Goal: Communication & Community: Answer question/provide support

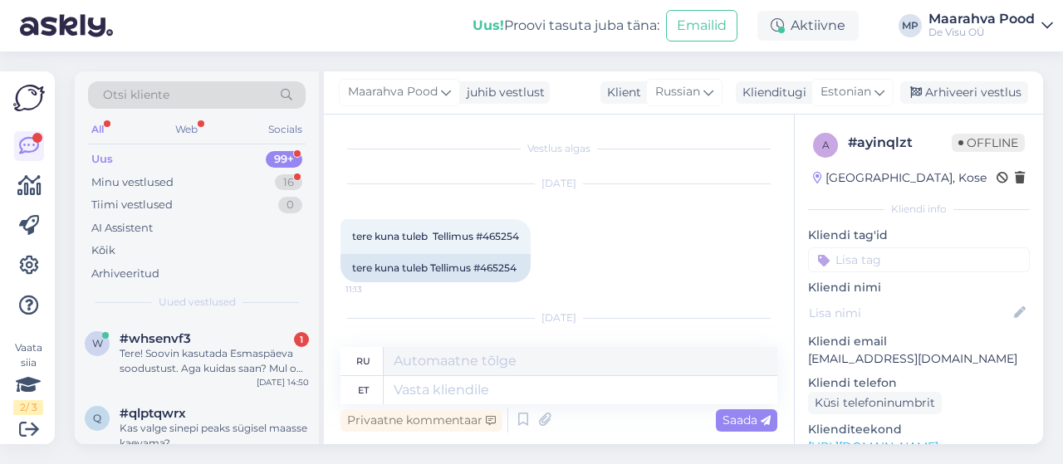
click at [195, 352] on div "Tere! Soovin kasutada Esmaspäeva soodustust. Aga kuidas saan? Mul on juba telli…" at bounding box center [214, 361] width 189 height 30
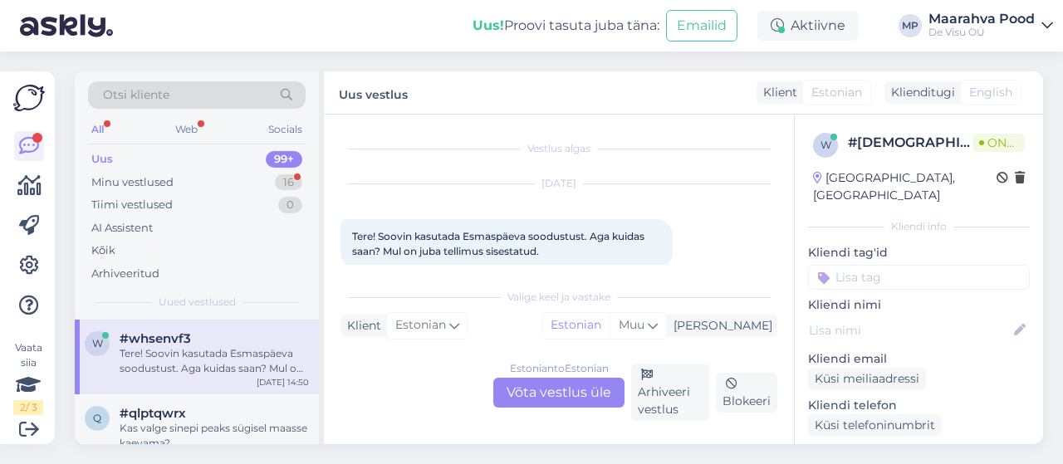
scroll to position [22, 0]
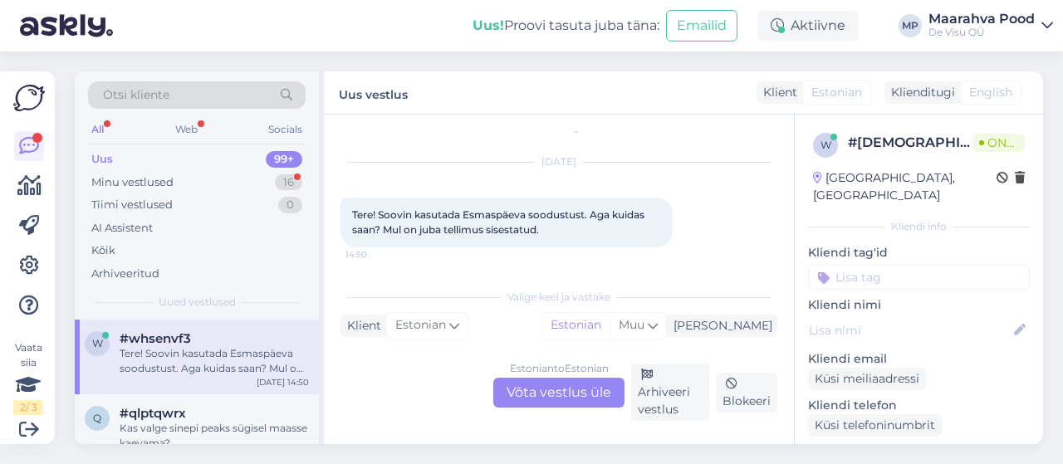
click at [555, 388] on div "Estonian to Estonian Võta vestlus üle" at bounding box center [558, 393] width 131 height 30
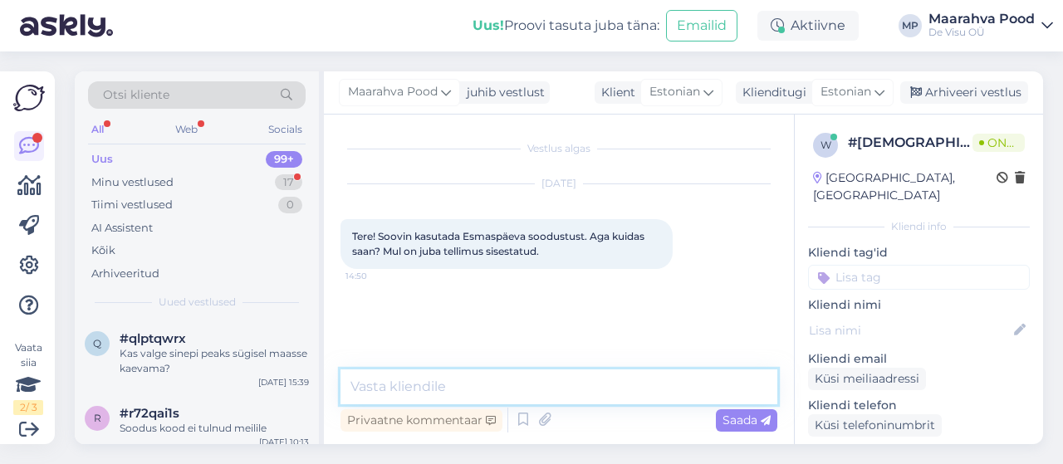
click at [482, 389] on textarea at bounding box center [558, 387] width 437 height 35
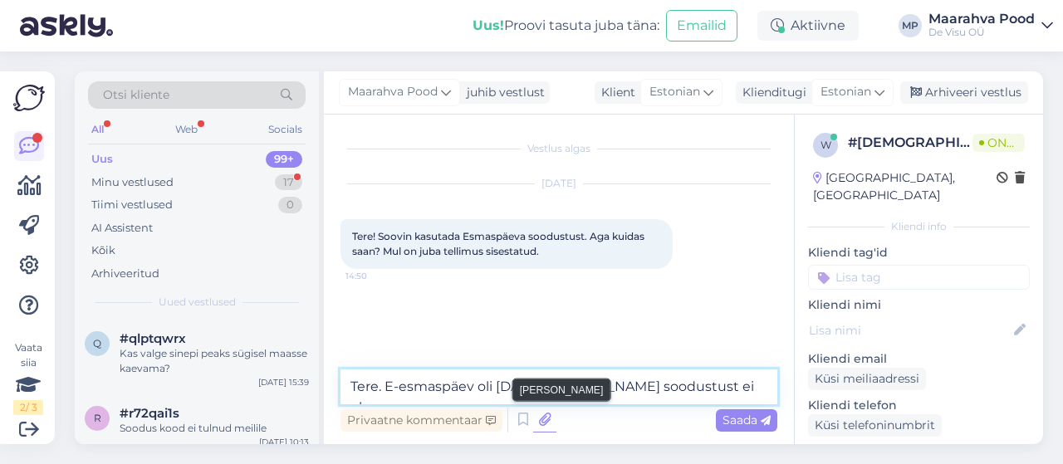
type textarea "Tere. E-esmaspäev oli [DATE]. [PERSON_NAME] soodustust ei ole"
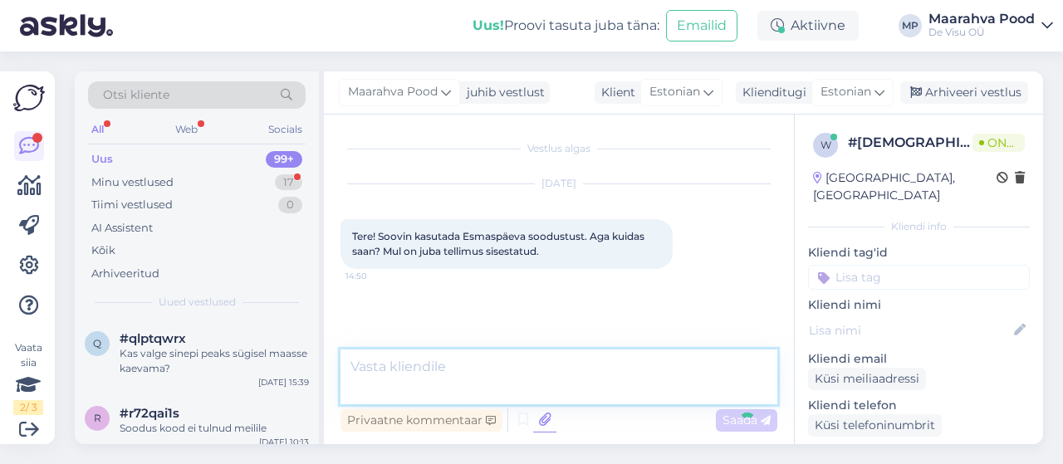
scroll to position [18, 0]
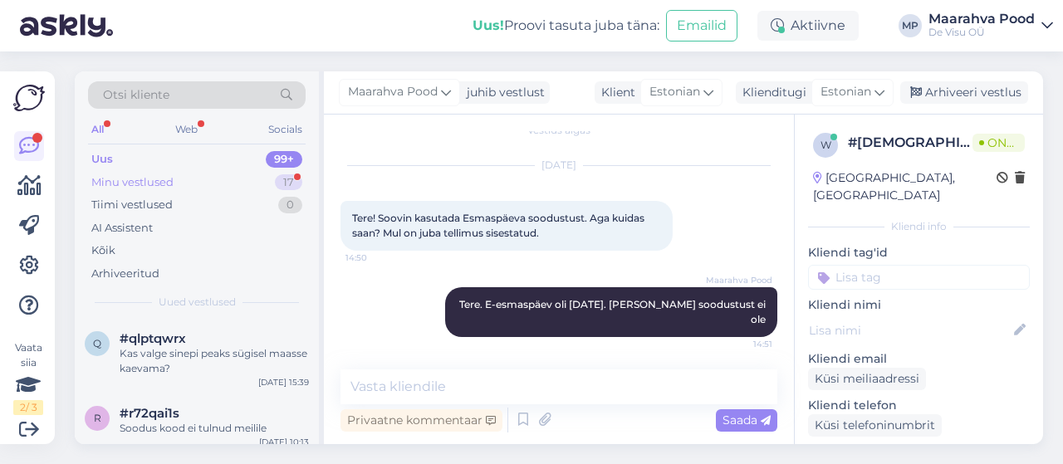
click at [179, 184] on div "Minu vestlused 17" at bounding box center [197, 182] width 218 height 23
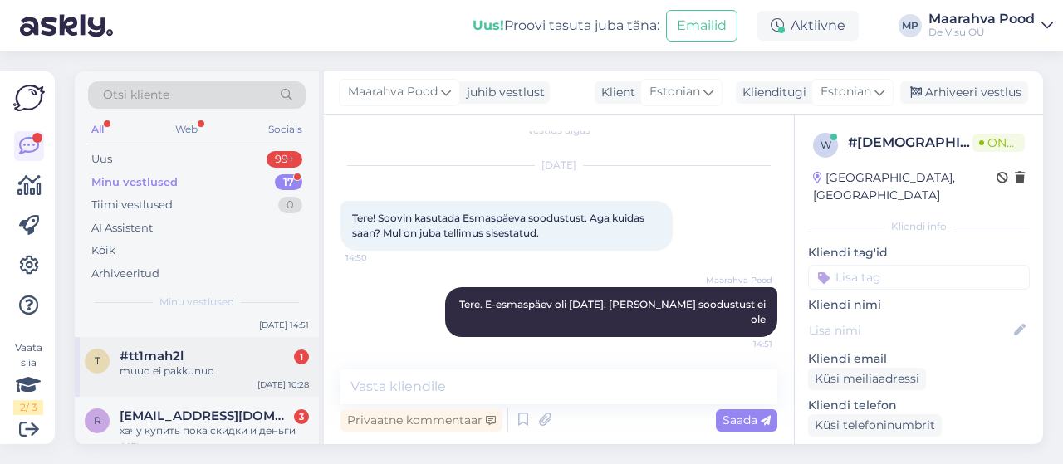
scroll to position [83, 0]
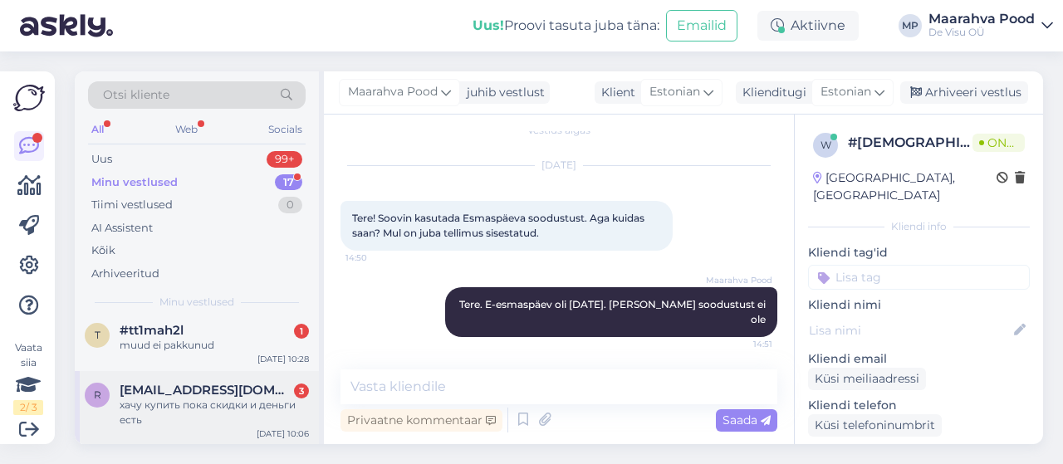
click at [221, 406] on div "хачу купить пока скидки и деньги есть" at bounding box center [214, 413] width 189 height 30
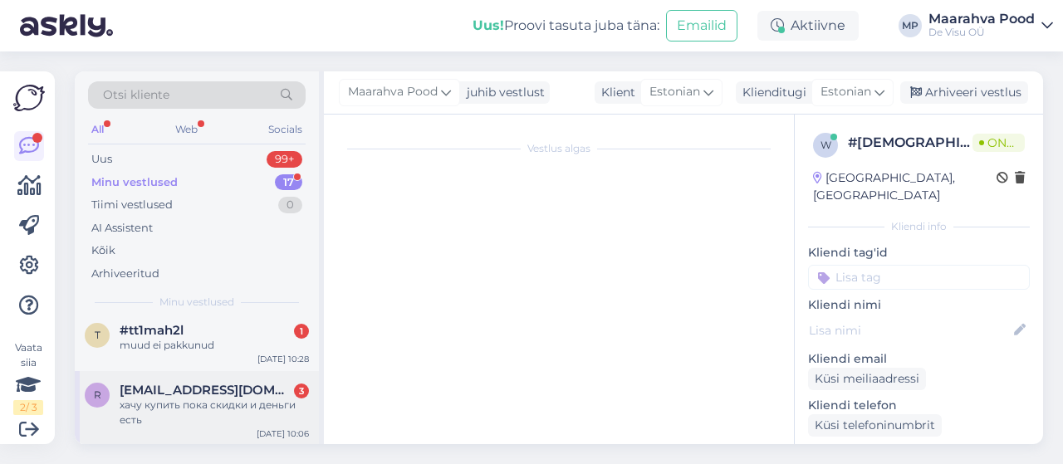
scroll to position [2917, 0]
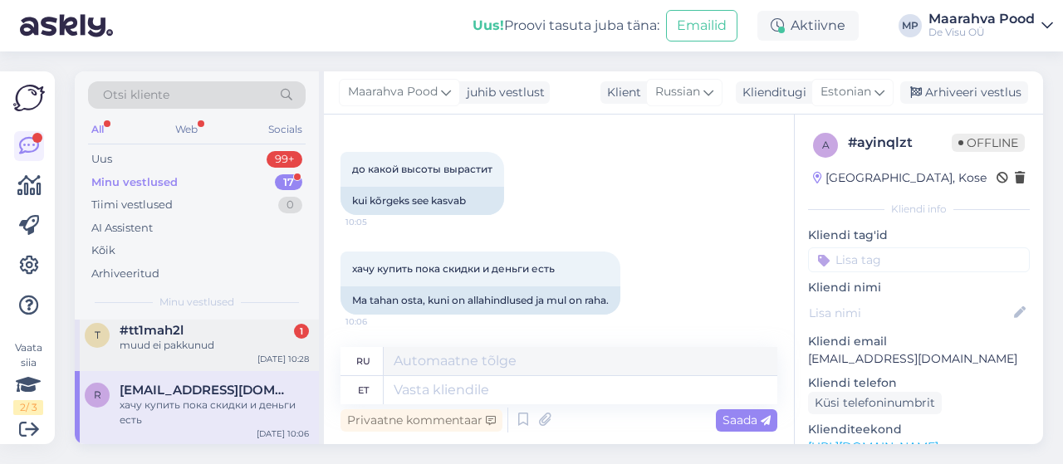
click at [201, 353] on div "t #tt1mah2l 1 muud ei pakkunud [DATE] 10:28" at bounding box center [197, 341] width 244 height 60
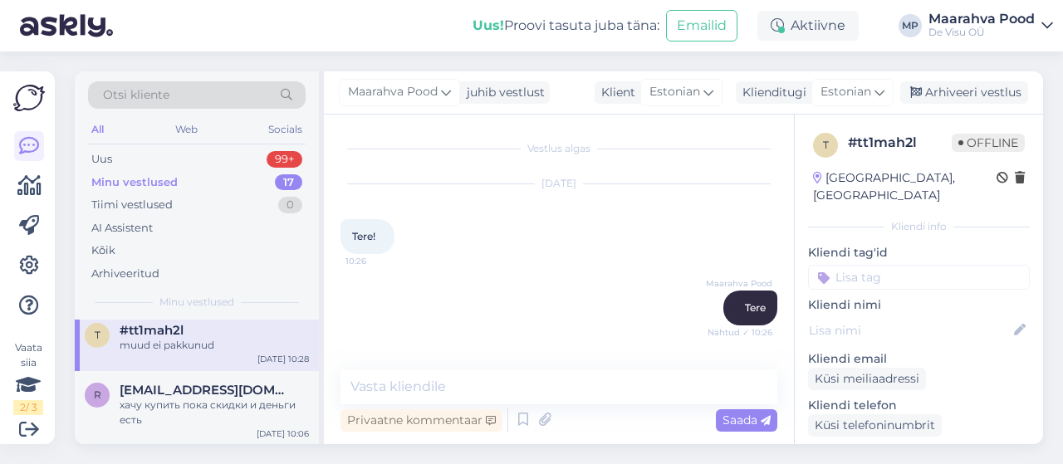
scroll to position [375, 0]
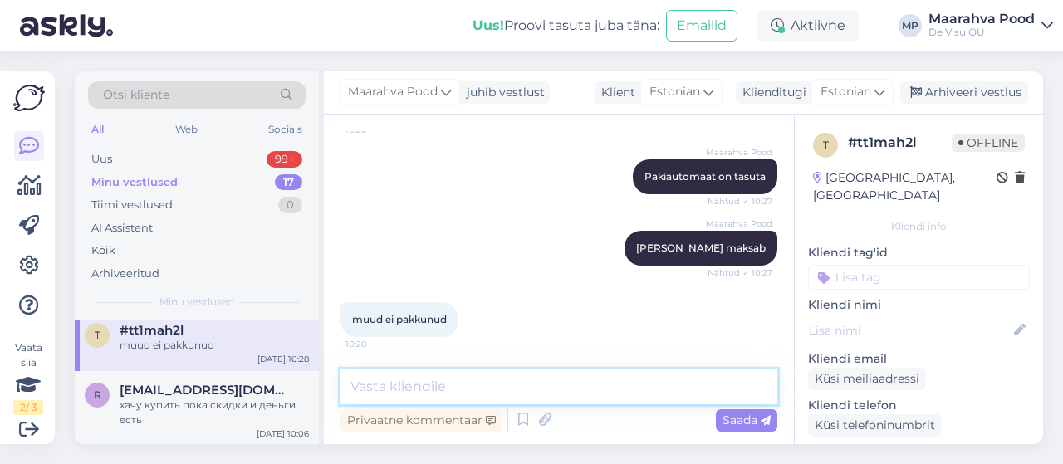
click at [474, 395] on textarea at bounding box center [558, 387] width 437 height 35
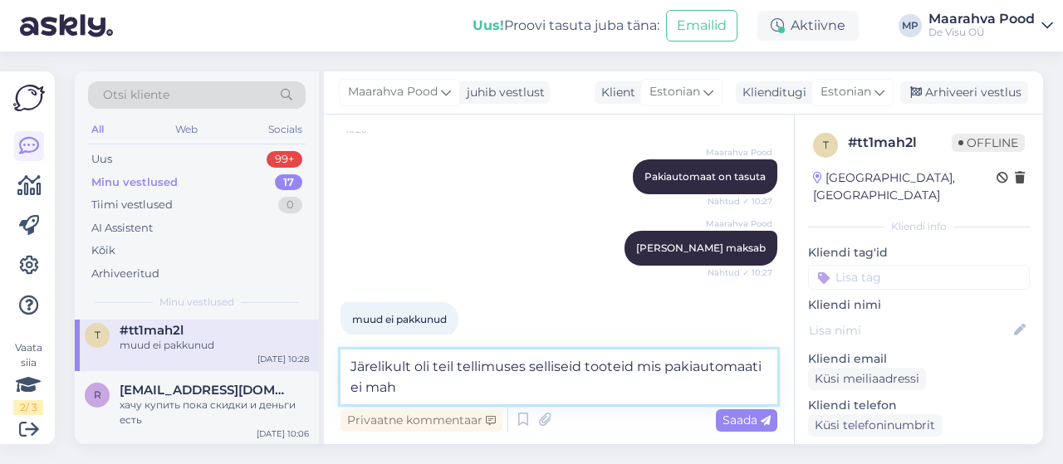
type textarea "Järelikult oli teil tellimuses selliseid tooteid mis pakiautomaati ei mahu"
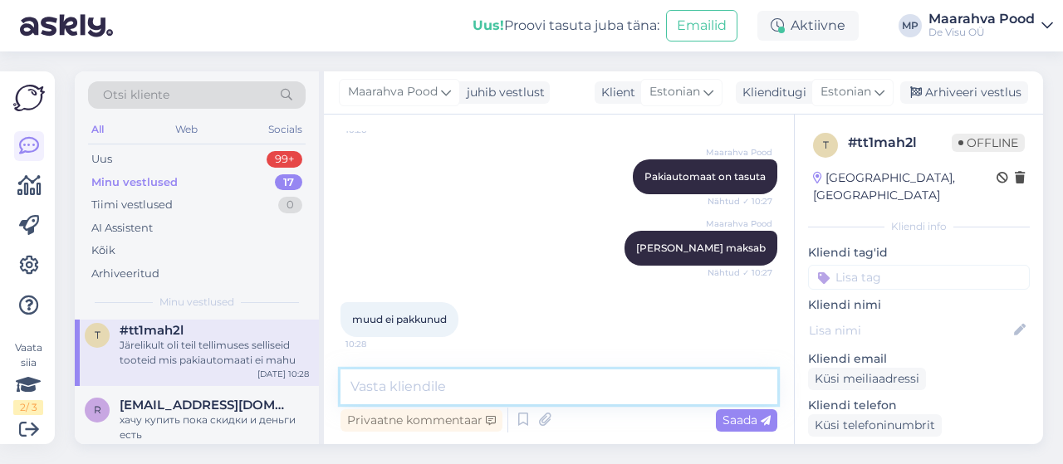
scroll to position [462, 0]
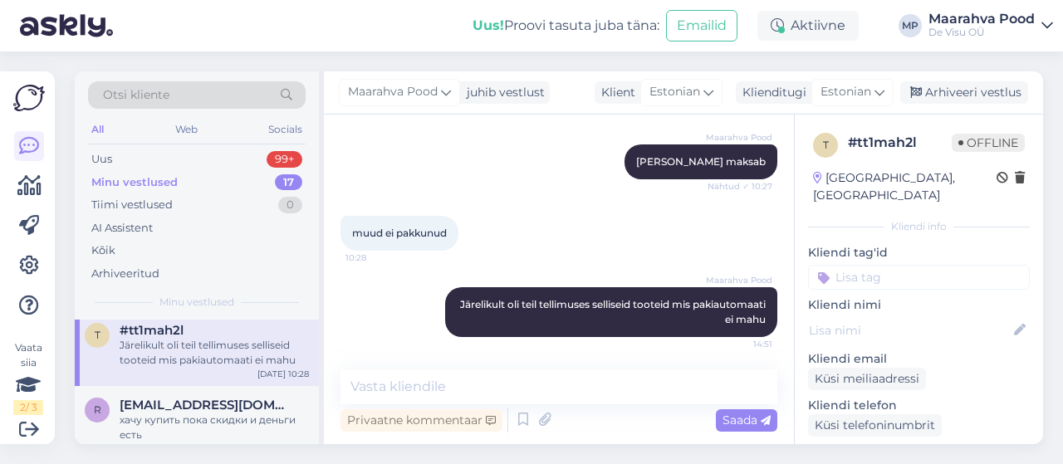
click at [160, 175] on div "Minu vestlused" at bounding box center [134, 182] width 86 height 17
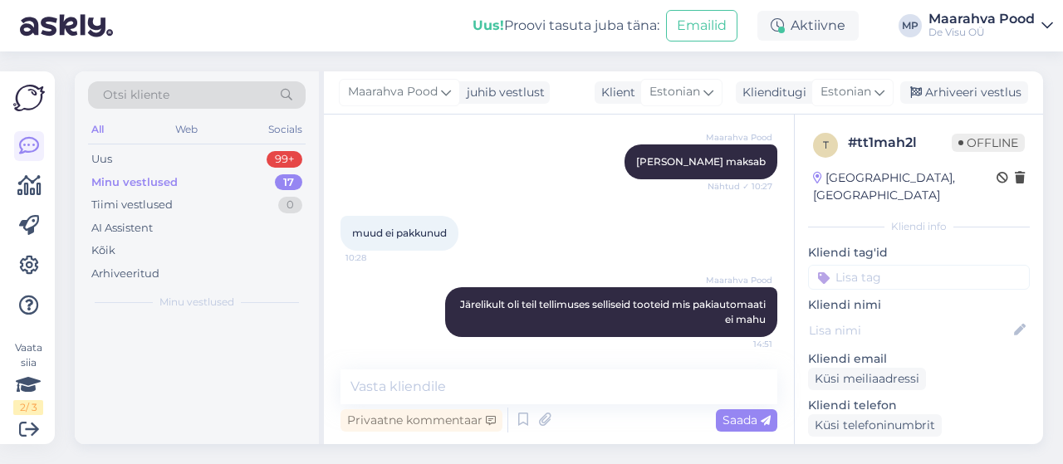
scroll to position [0, 0]
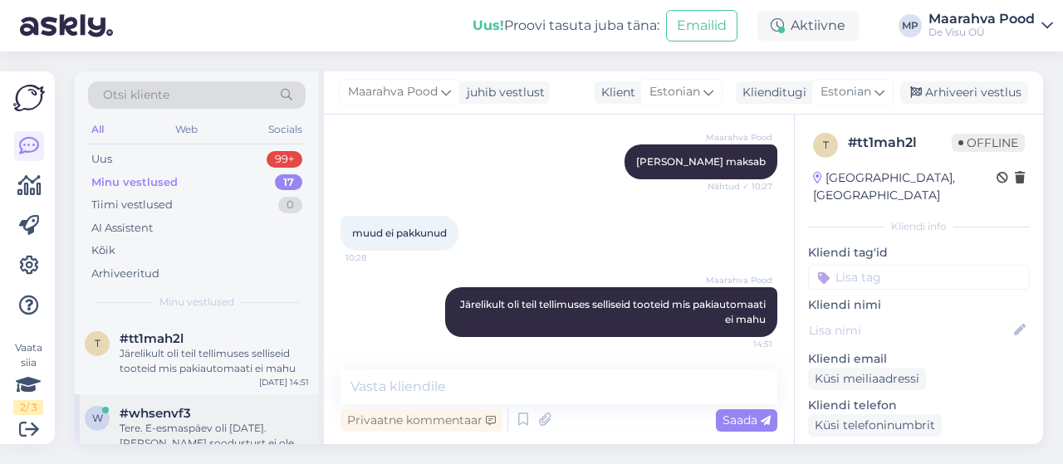
click at [208, 406] on div "#whsenvf3" at bounding box center [214, 413] width 189 height 15
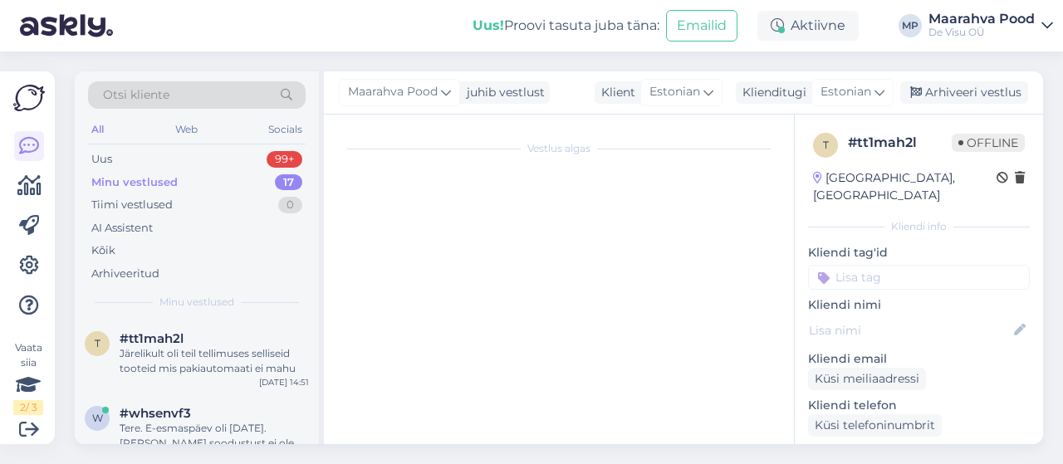
scroll to position [18, 0]
